Goal: Task Accomplishment & Management: Check status

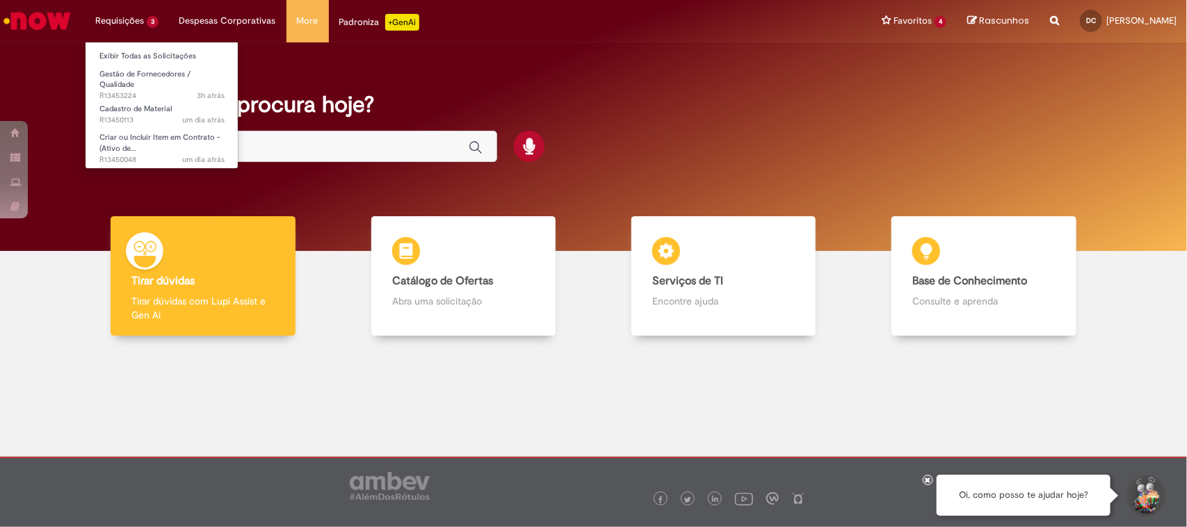
click at [150, 30] on li "Requisições 3 Exibir Todas as Solicitações Gestão de Fornecedores / Qualidade 3…" at bounding box center [127, 21] width 84 height 42
click at [168, 67] on link "Gestão de Fornecedores / Qualidade 3h atrás 3 horas atrás R13453224" at bounding box center [162, 82] width 153 height 30
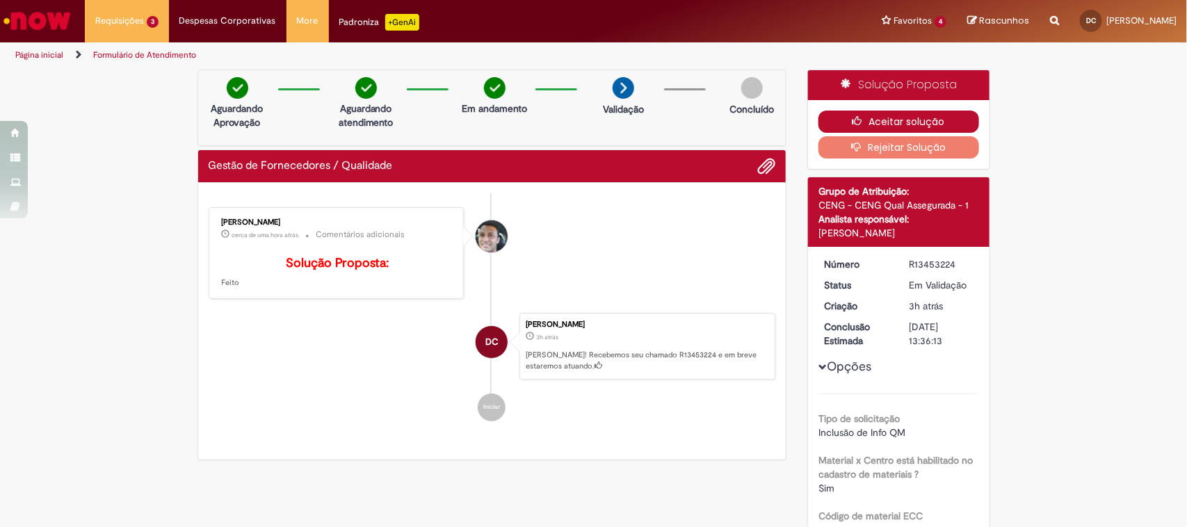
click at [929, 122] on button "Aceitar solução" at bounding box center [898, 122] width 161 height 22
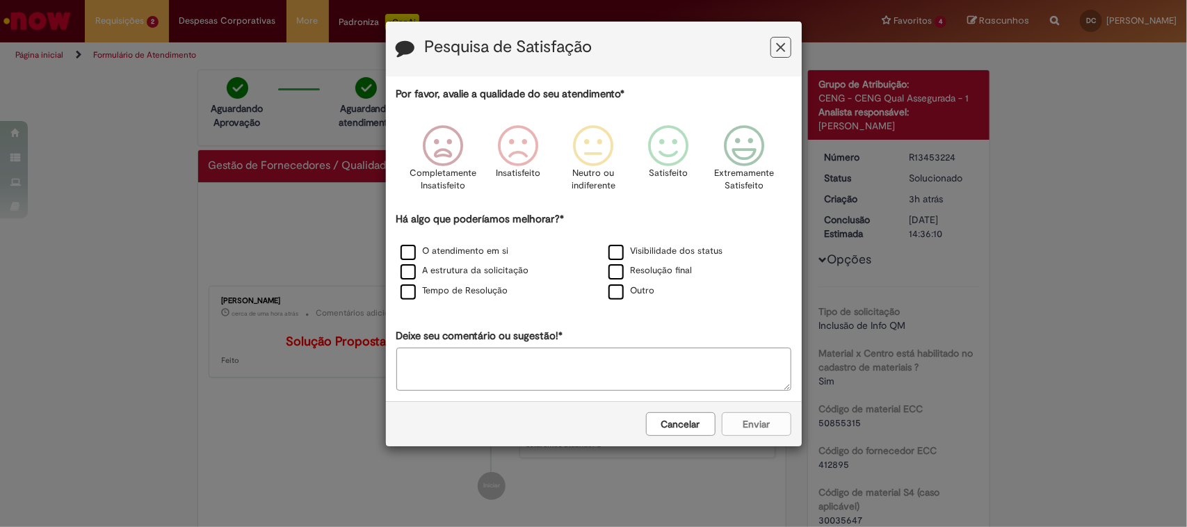
click at [784, 54] on icon "Feedback" at bounding box center [780, 47] width 9 height 15
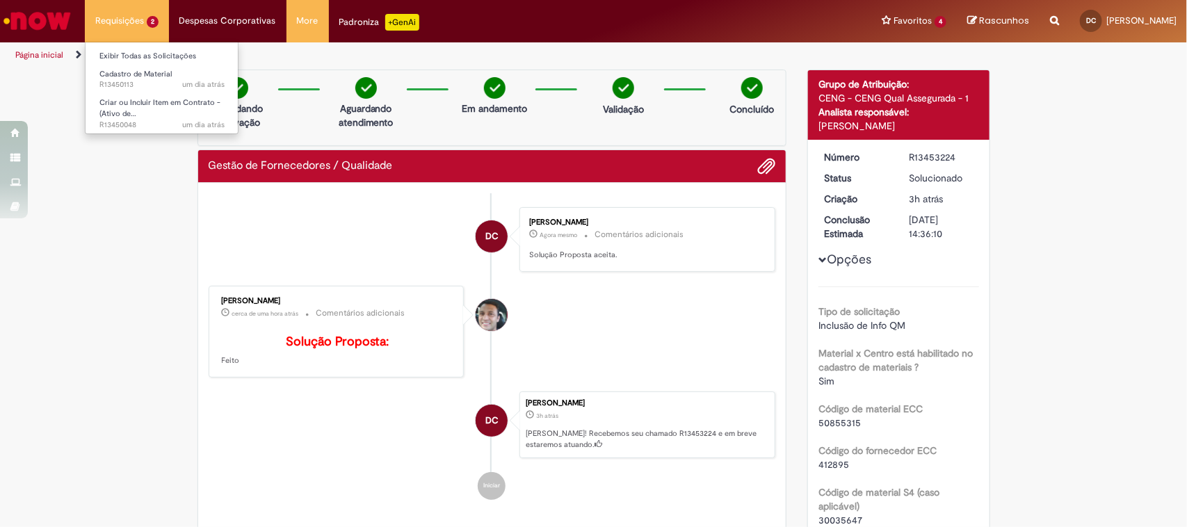
click at [130, 25] on li "Requisições 2 Exibir Todas as Solicitações Cadastro de Material um dia atrás um…" at bounding box center [127, 21] width 84 height 42
click at [143, 117] on link "Criar ou Incluir Item em Contrato - (Ativo de… um dia atrás um dia atrás R13450…" at bounding box center [162, 110] width 153 height 30
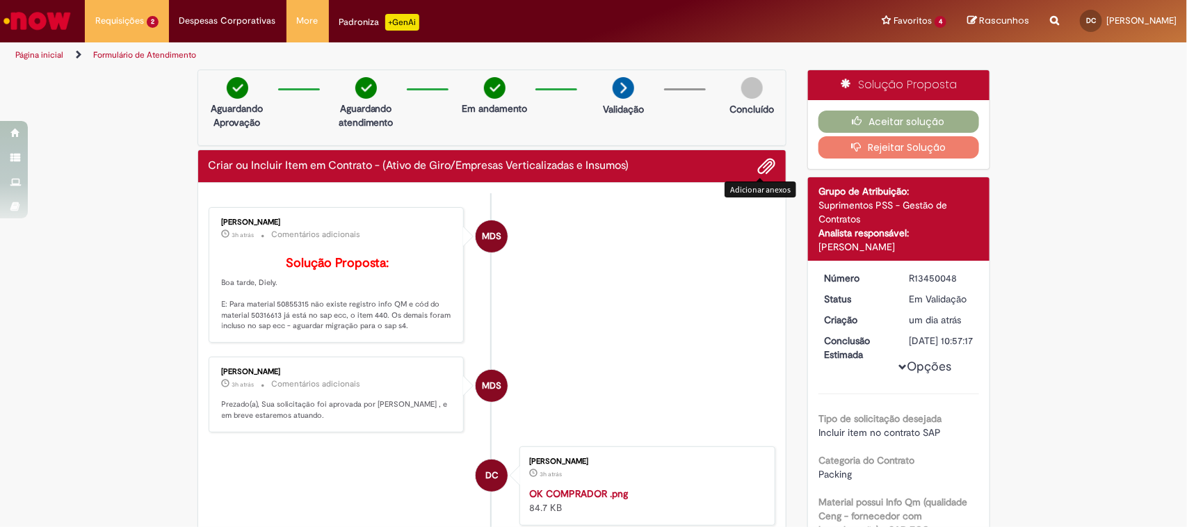
click at [761, 169] on span "Adicionar anexos" at bounding box center [766, 167] width 17 height 17
click at [894, 146] on button "Rejeitar Solução" at bounding box center [898, 147] width 161 height 22
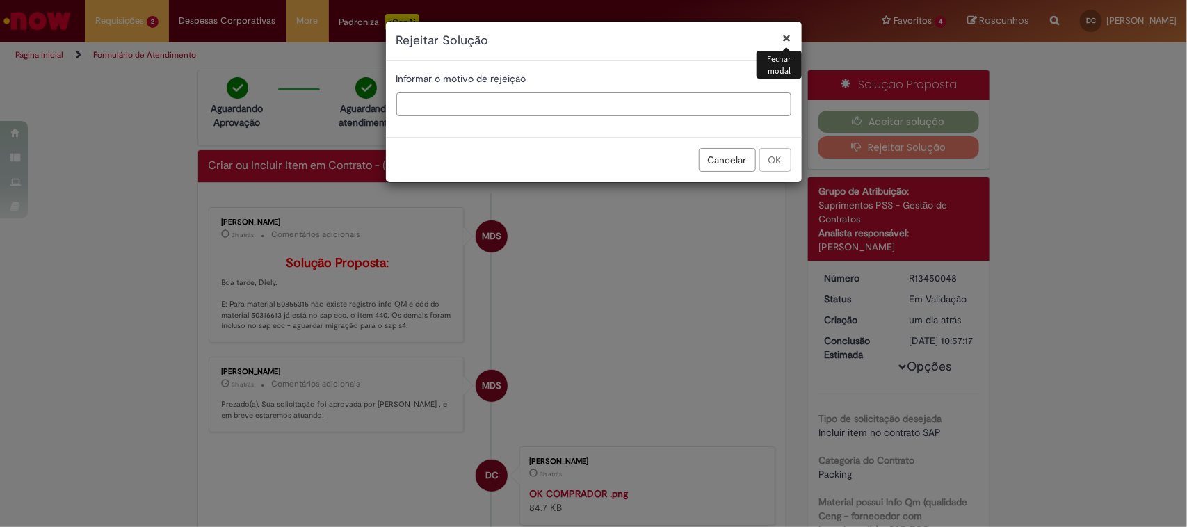
click at [496, 101] on input "text" at bounding box center [593, 104] width 395 height 24
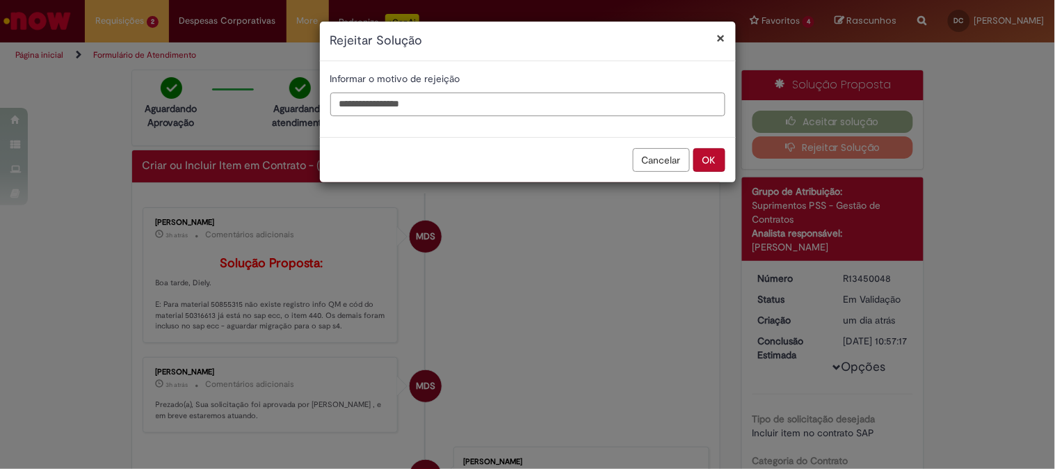
type input "**********"
drag, startPoint x: 202, startPoint y: 325, endPoint x: 234, endPoint y: 324, distance: 31.3
click at [234, 324] on div "**********" at bounding box center [527, 234] width 1055 height 469
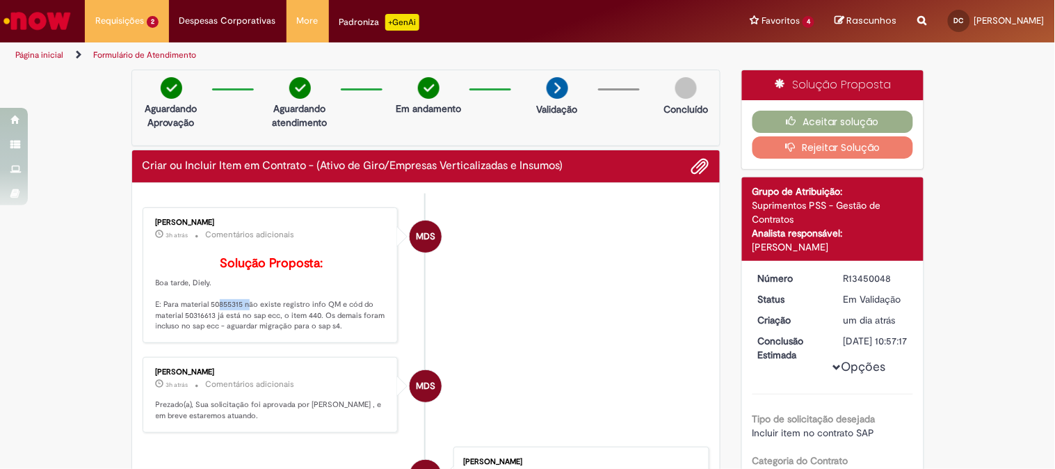
drag, startPoint x: 204, startPoint y: 324, endPoint x: 234, endPoint y: 330, distance: 31.1
click at [234, 330] on p "Solução Proposta: Boa tarde, Diely. E: Para material 50855315 não existe regist…" at bounding box center [272, 294] width 232 height 75
copy p "50855315"
click at [839, 150] on button "Rejeitar Solução" at bounding box center [832, 147] width 161 height 22
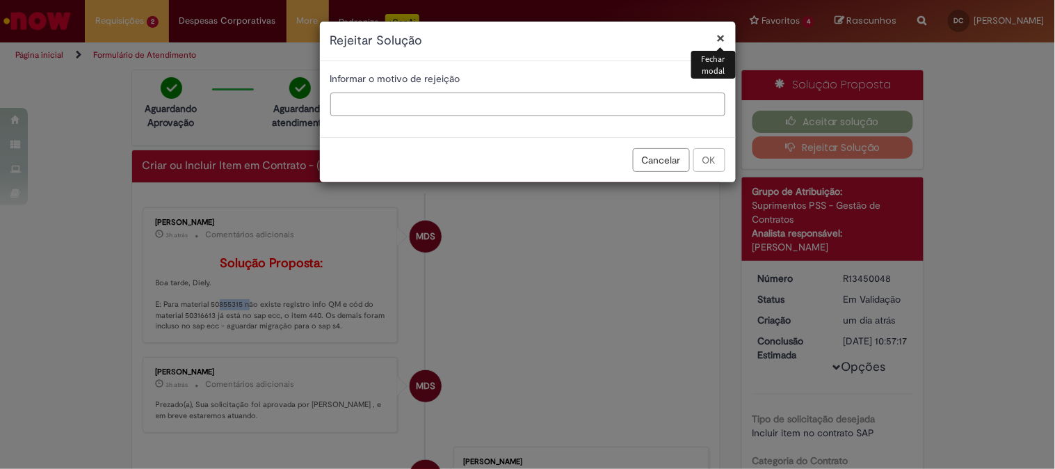
click at [399, 111] on input "text" at bounding box center [527, 104] width 395 height 24
paste input "*********"
type input "**********"
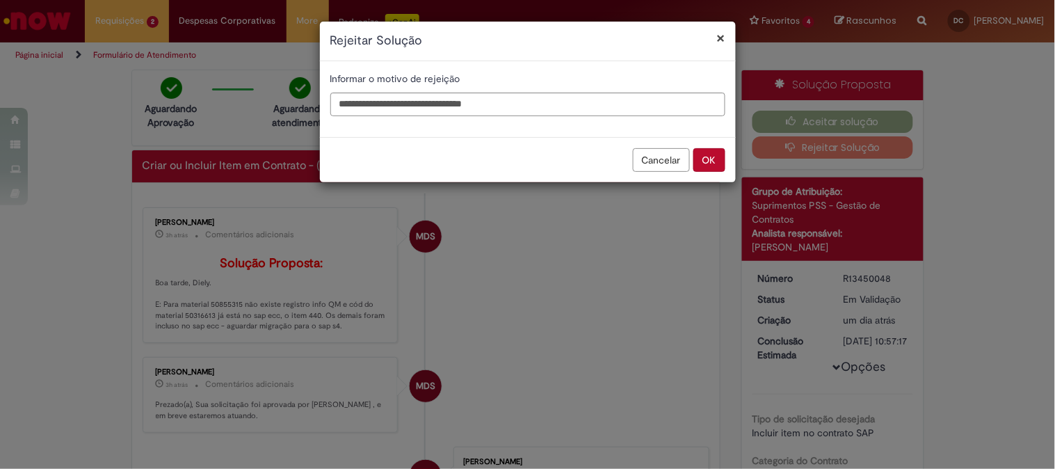
click at [711, 163] on button "OK" at bounding box center [709, 160] width 32 height 24
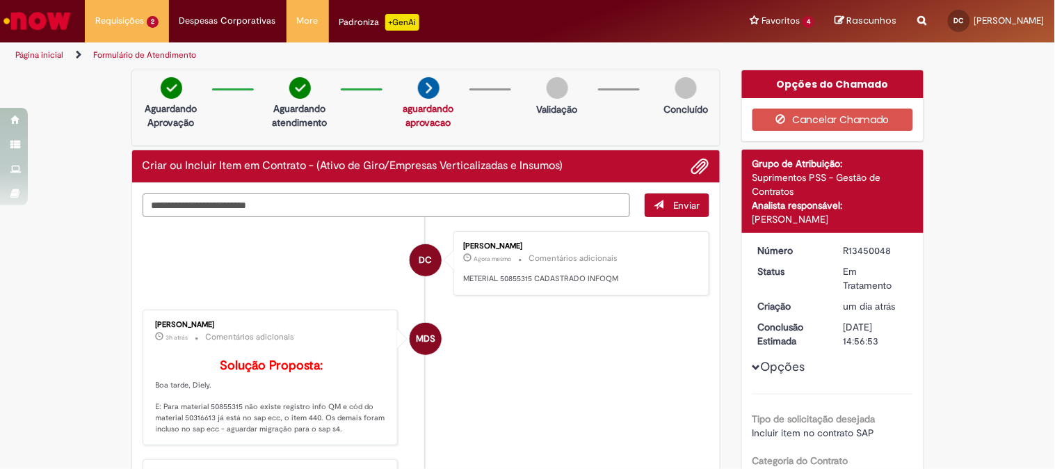
click at [277, 207] on textarea "Digite sua mensagem aqui..." at bounding box center [387, 205] width 488 height 24
click at [483, 205] on textarea "Digite sua mensagem aqui..." at bounding box center [387, 205] width 488 height 24
click at [700, 161] on span "Adicionar anexos" at bounding box center [700, 167] width 17 height 17
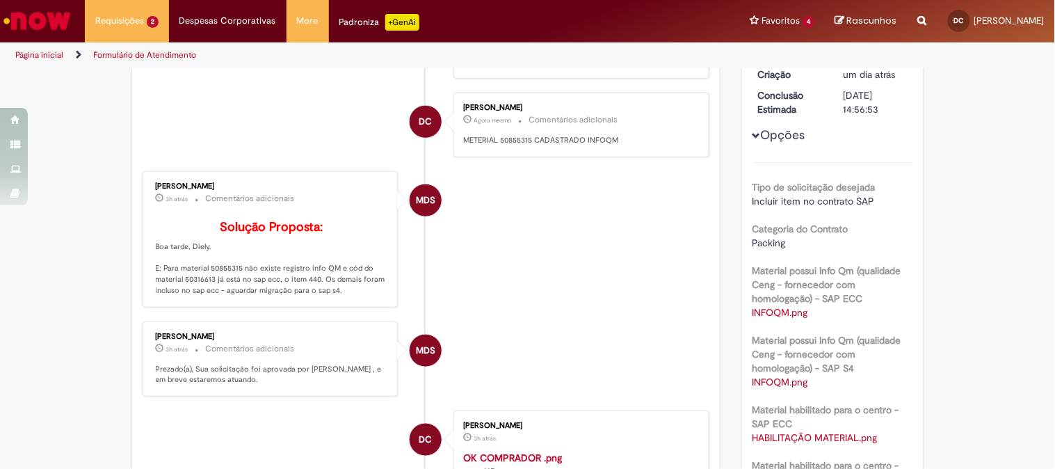
scroll to position [154, 0]
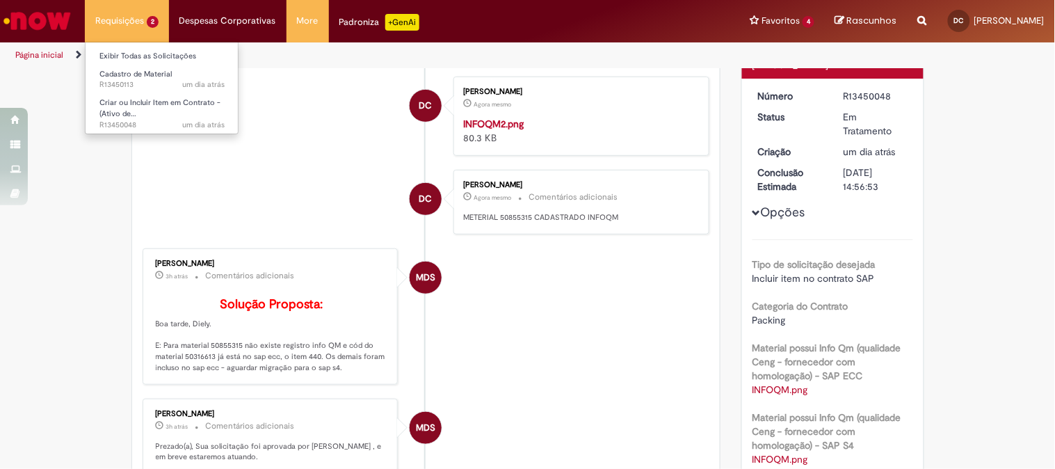
click at [100, 0] on li "Requisições 2 Exibir Todas as Solicitações Cadastro de Material um dia atrás um…" at bounding box center [127, 21] width 84 height 42
click at [107, 8] on li "Requisições 2 Exibir Todas as Solicitações Cadastro de Material um dia atrás um…" at bounding box center [127, 21] width 84 height 42
click at [148, 88] on span "um dia atrás um dia atrás R13450113" at bounding box center [161, 84] width 125 height 11
